Goal: Find specific page/section: Find specific page/section

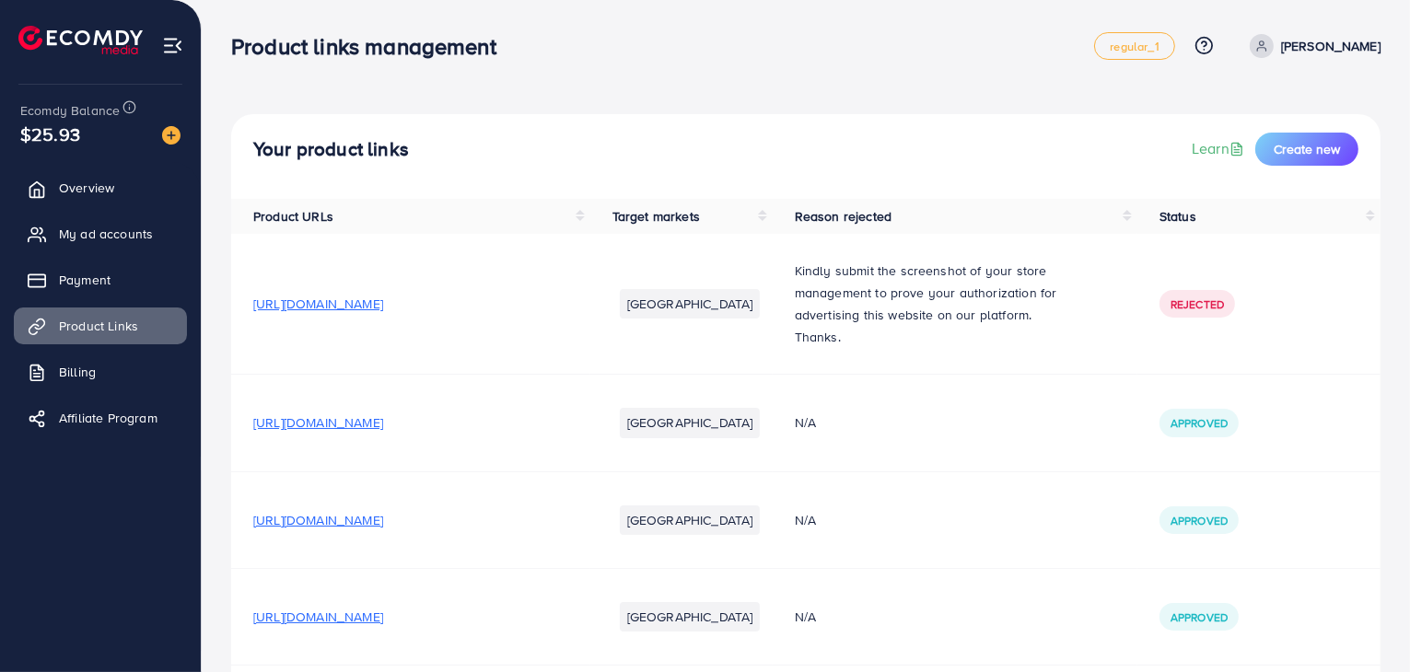
click at [383, 432] on span "[URL][DOMAIN_NAME]" at bounding box center [318, 422] width 130 height 18
drag, startPoint x: 401, startPoint y: 435, endPoint x: 327, endPoint y: 490, distance: 92.8
click at [327, 490] on td "[URL][DOMAIN_NAME]" at bounding box center [410, 519] width 359 height 97
drag, startPoint x: 408, startPoint y: 434, endPoint x: 446, endPoint y: 485, distance: 63.9
click at [446, 471] on td "[URL][DOMAIN_NAME]" at bounding box center [410, 423] width 359 height 97
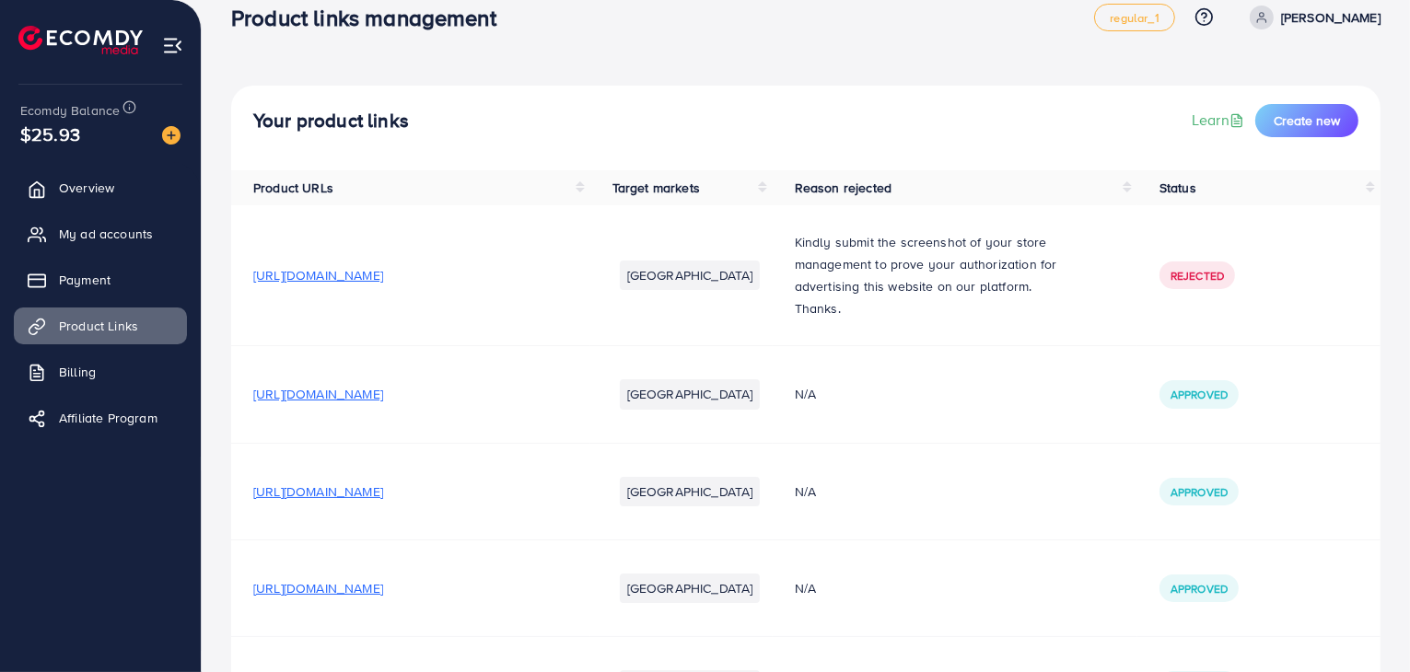
scroll to position [17, 0]
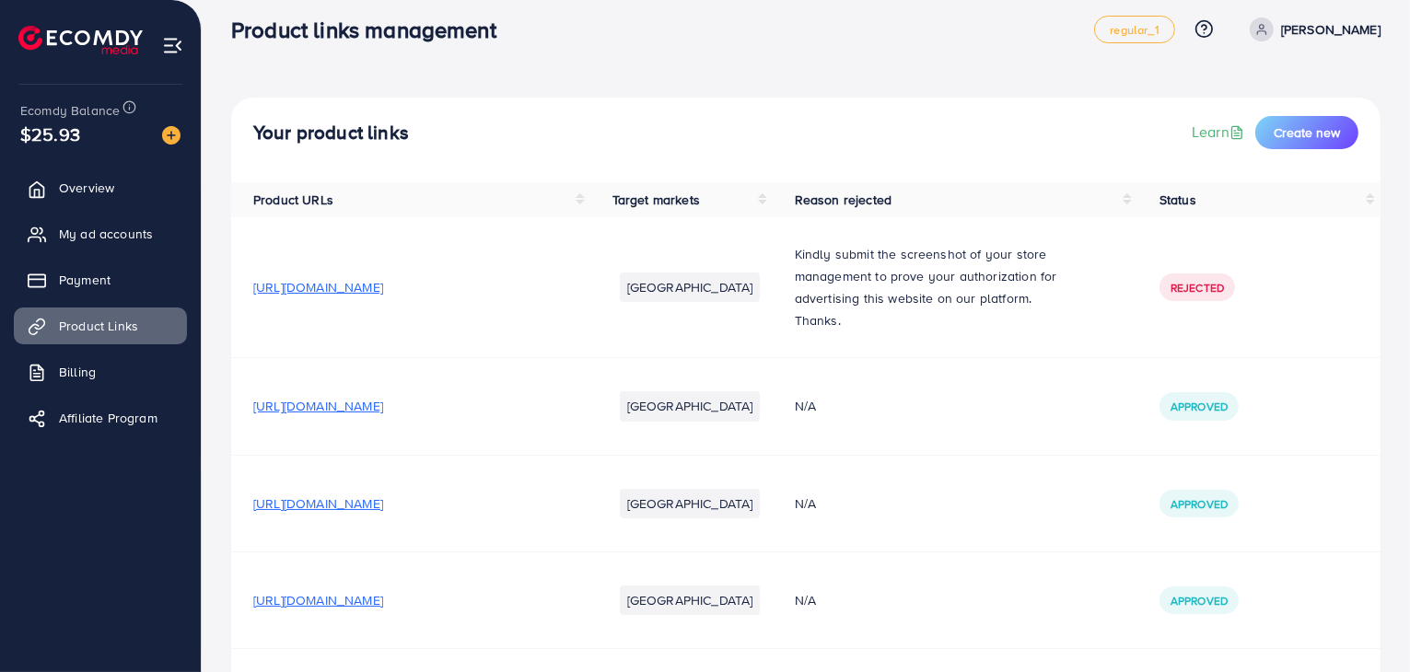
drag, startPoint x: 447, startPoint y: 417, endPoint x: 421, endPoint y: 417, distance: 26.7
click at [383, 415] on span "[URL][DOMAIN_NAME]" at bounding box center [318, 406] width 130 height 18
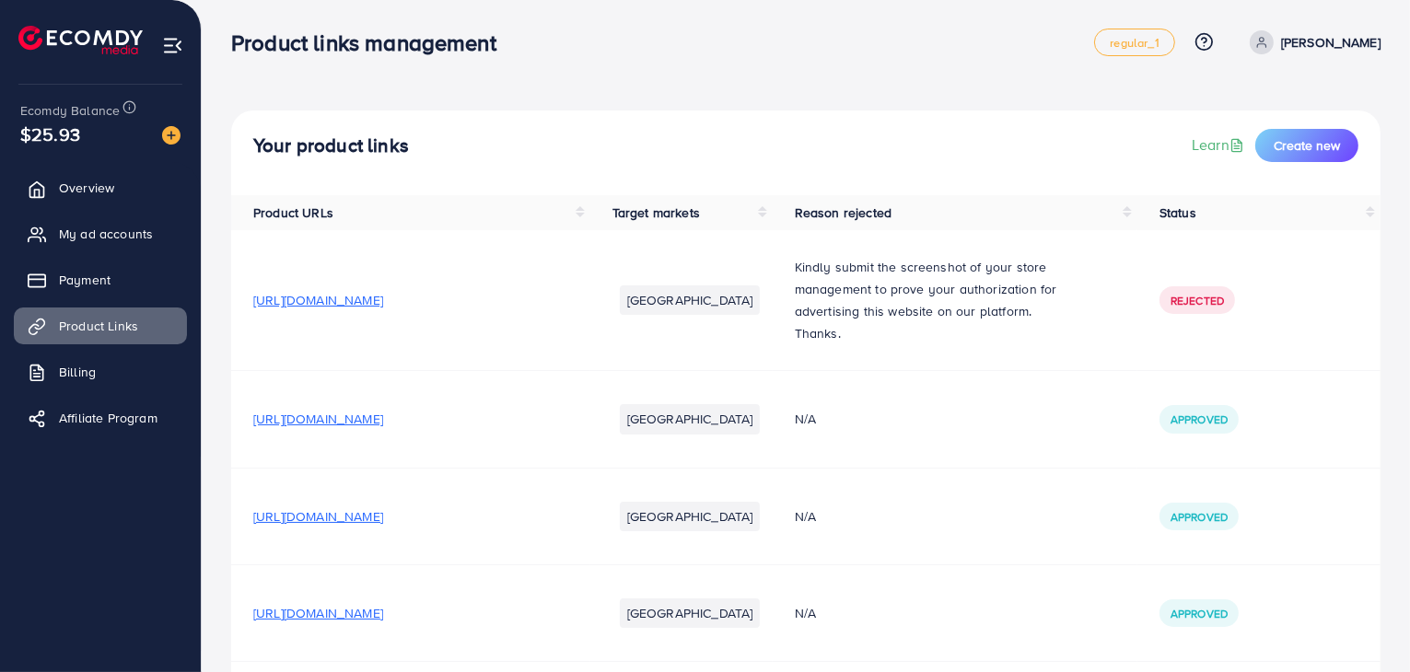
scroll to position [0, 0]
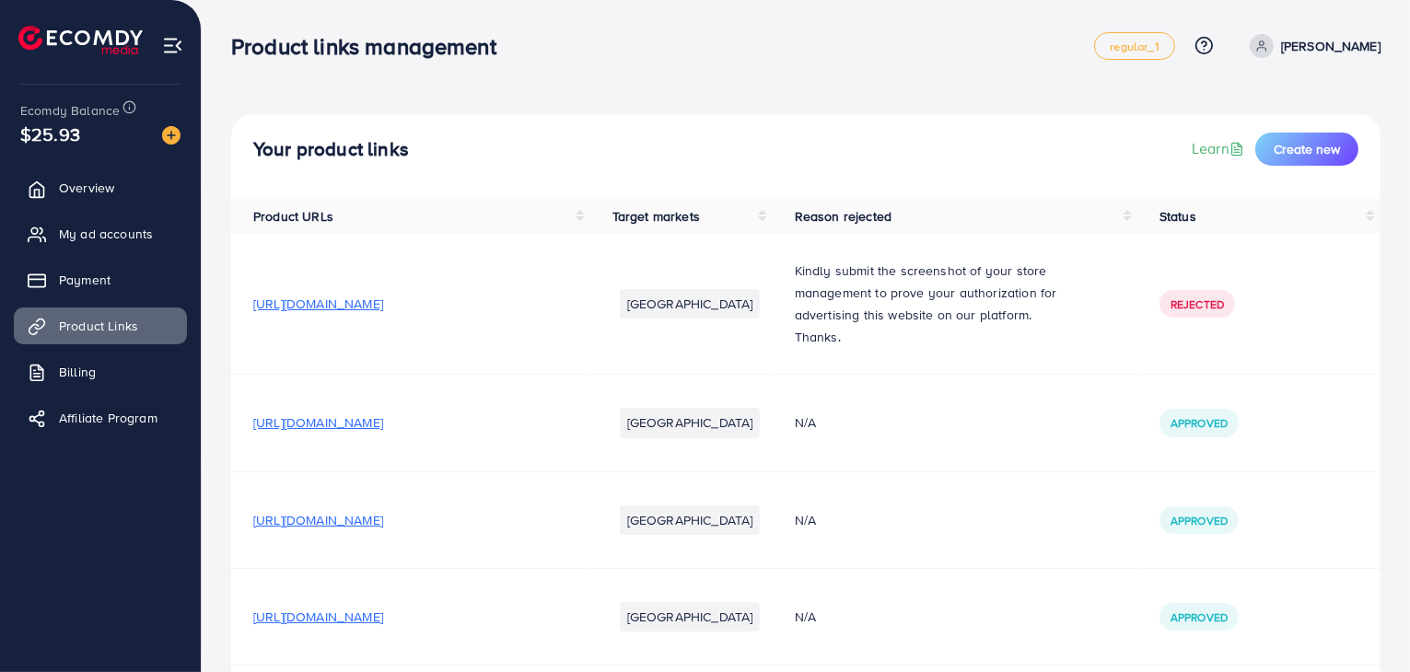
click at [383, 432] on span "[URL][DOMAIN_NAME]" at bounding box center [318, 422] width 130 height 18
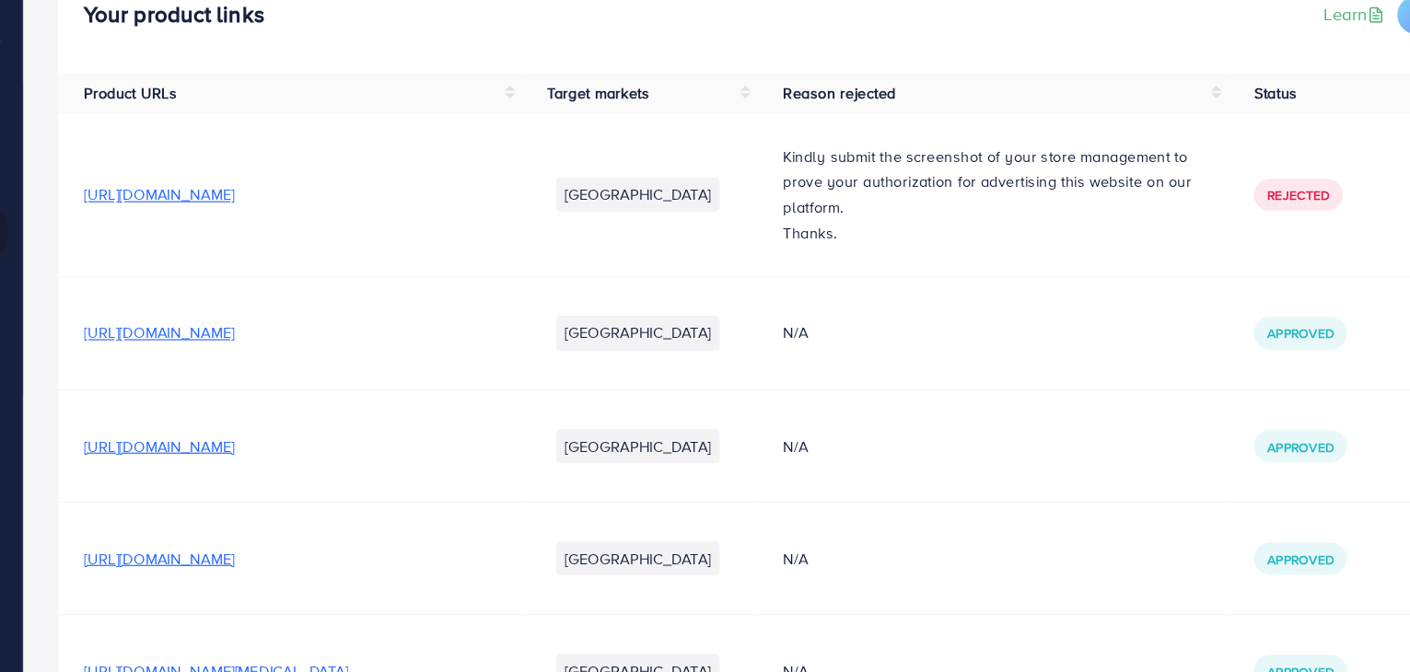
scroll to position [87, 0]
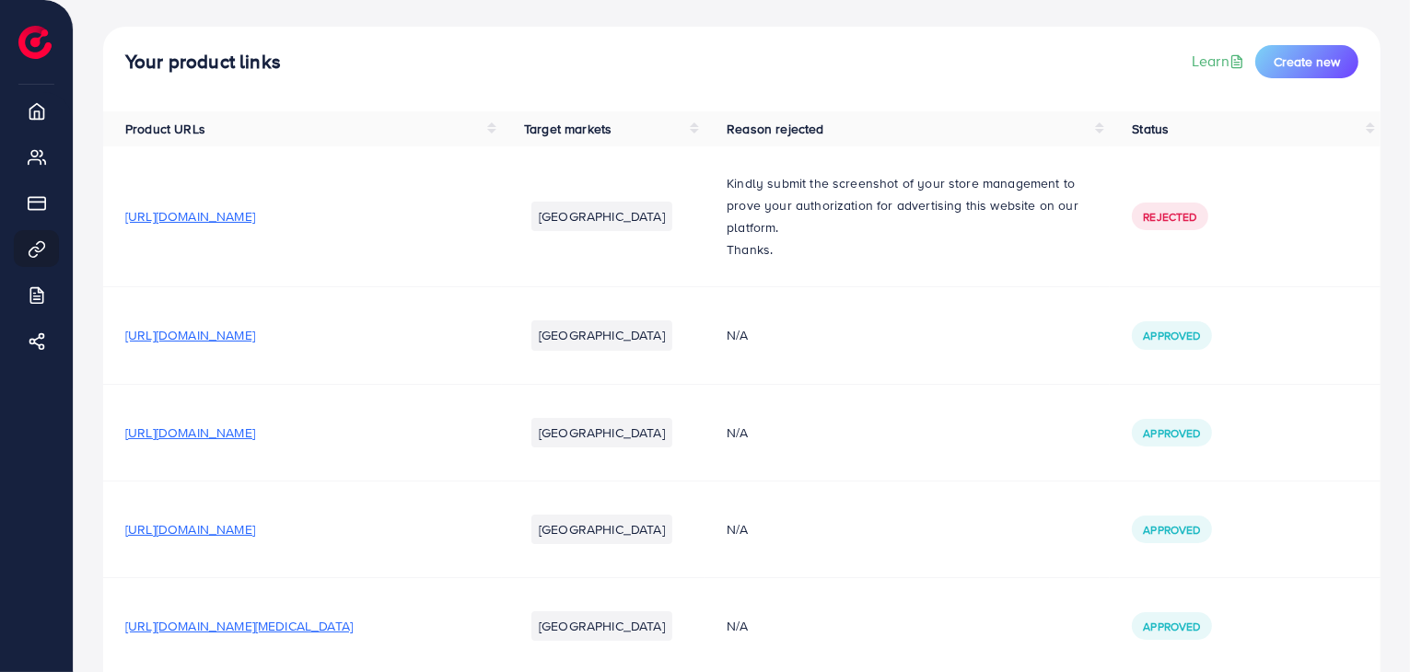
click at [968, 76] on div "Your product links Learn Create new" at bounding box center [741, 61] width 1233 height 33
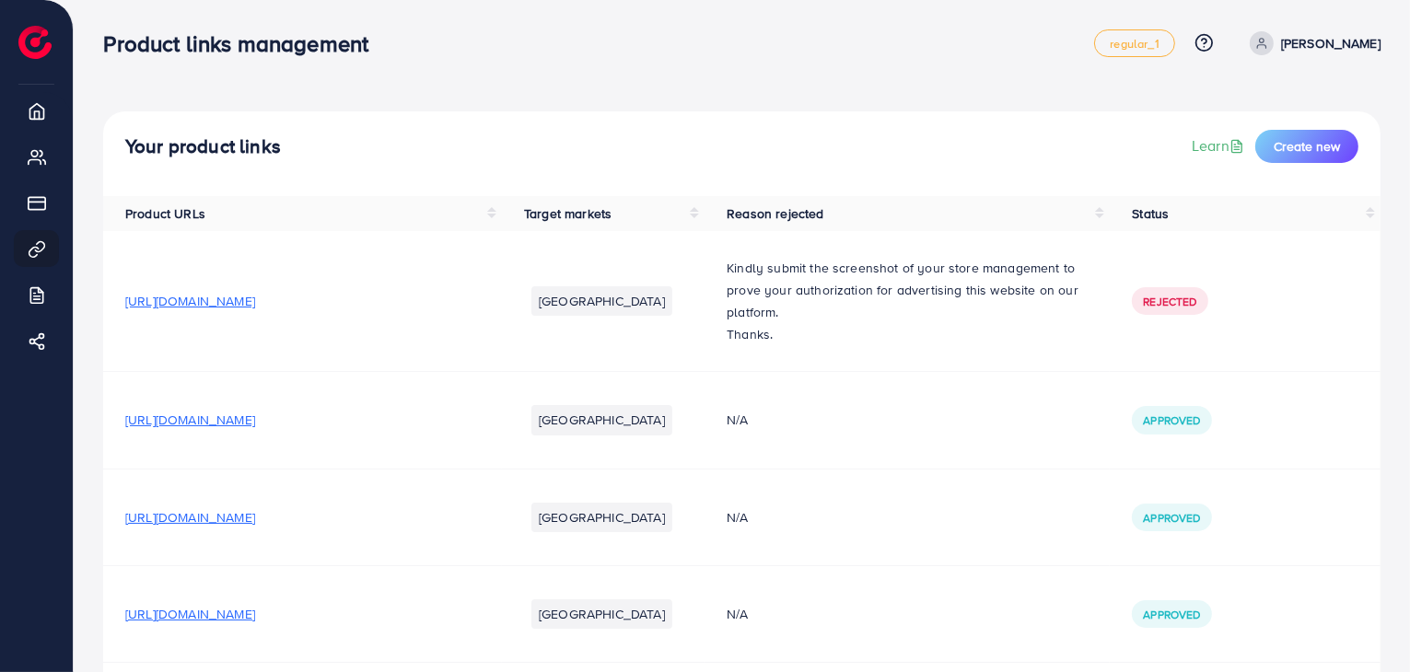
scroll to position [0, 0]
